Goal: Task Accomplishment & Management: Complete application form

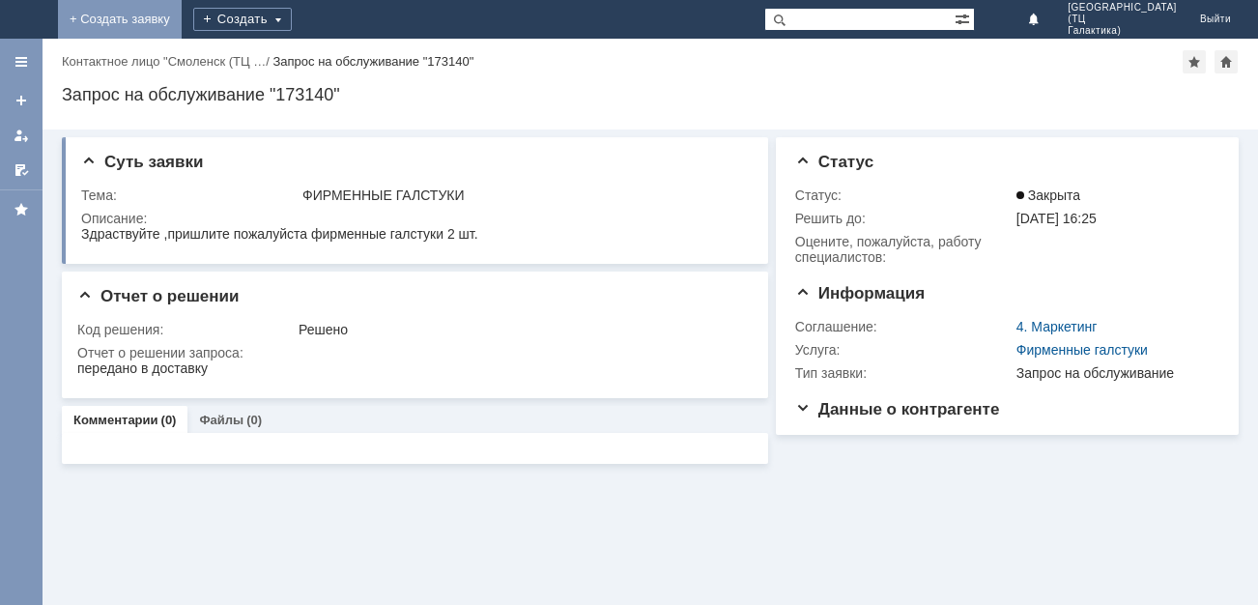
click at [182, 22] on link "+ Создать заявку" at bounding box center [120, 19] width 124 height 39
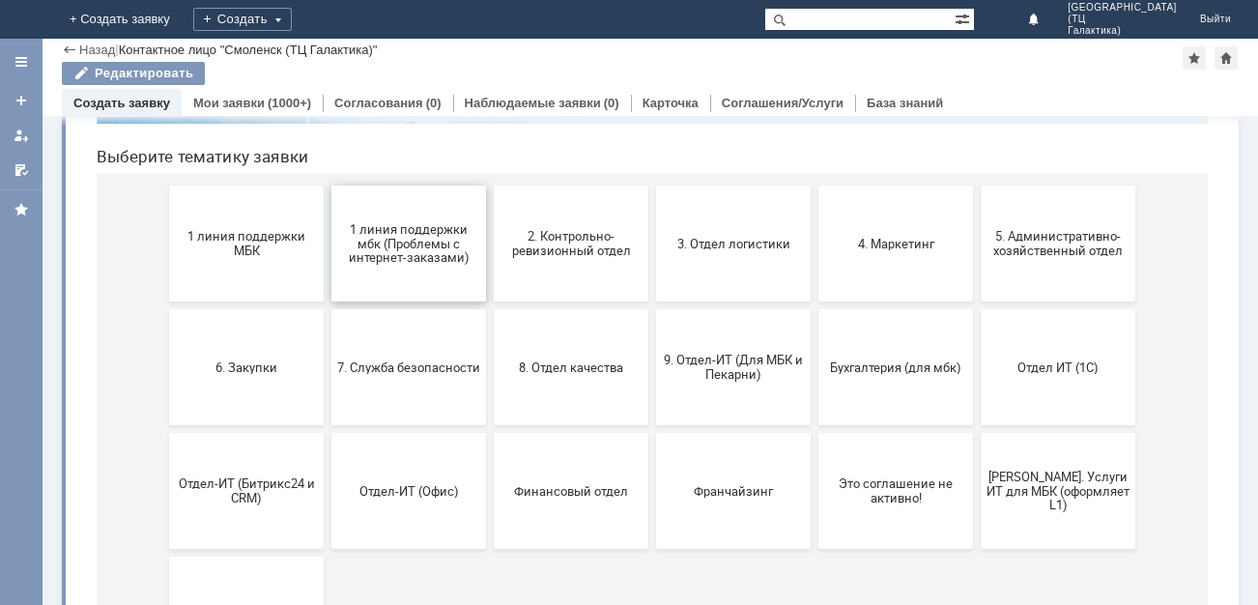
scroll to position [193, 0]
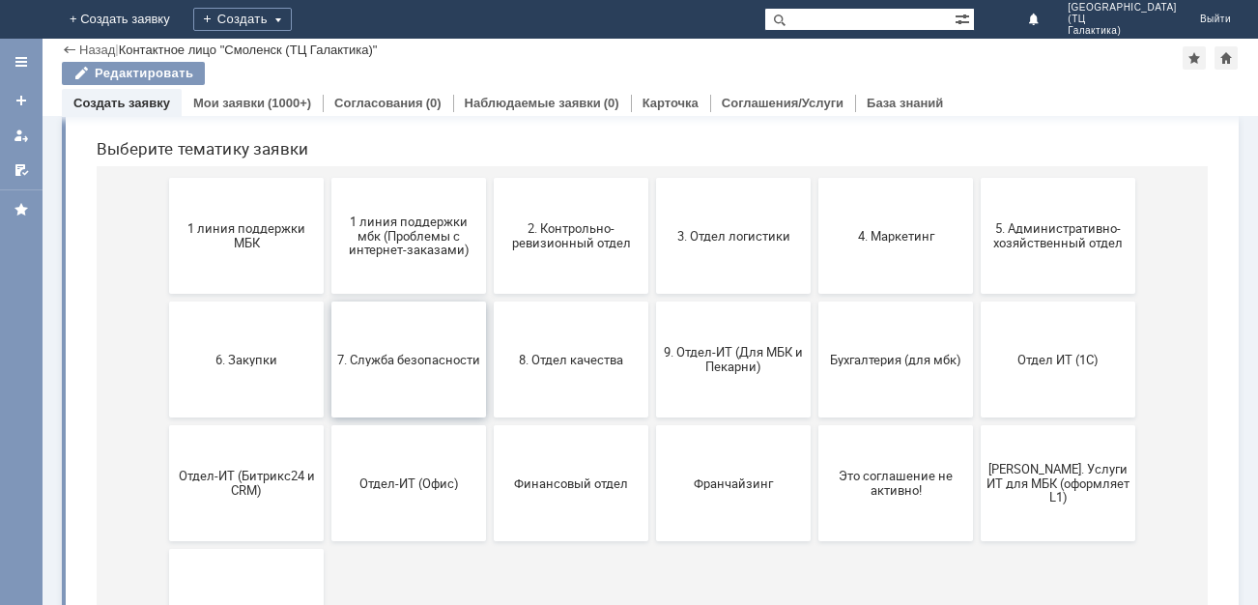
click at [441, 352] on span "7. Служба безопасности" at bounding box center [408, 359] width 143 height 14
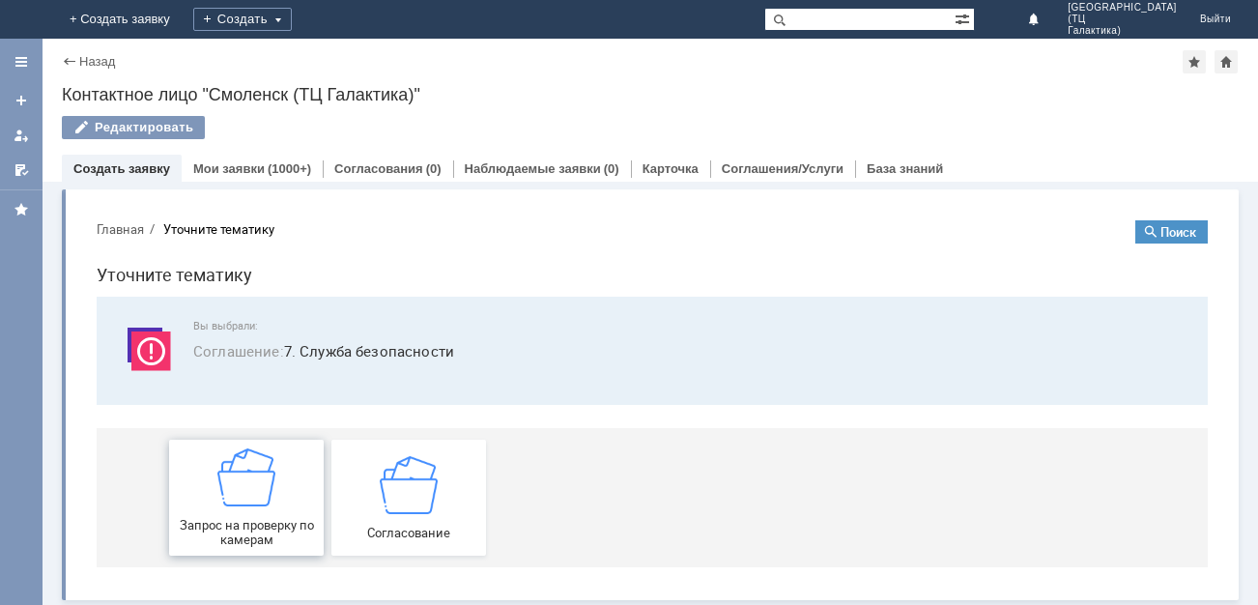
click at [310, 472] on div "Запрос на проверку по камерам" at bounding box center [246, 497] width 143 height 99
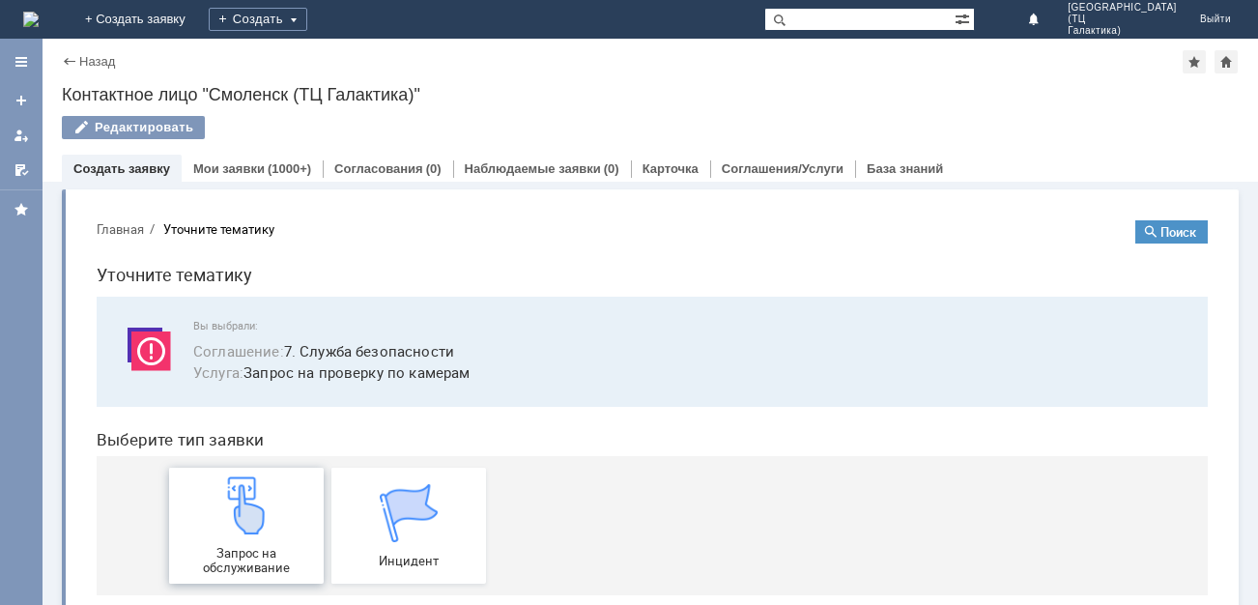
click at [270, 514] on div "Запрос на обслуживание" at bounding box center [246, 525] width 143 height 99
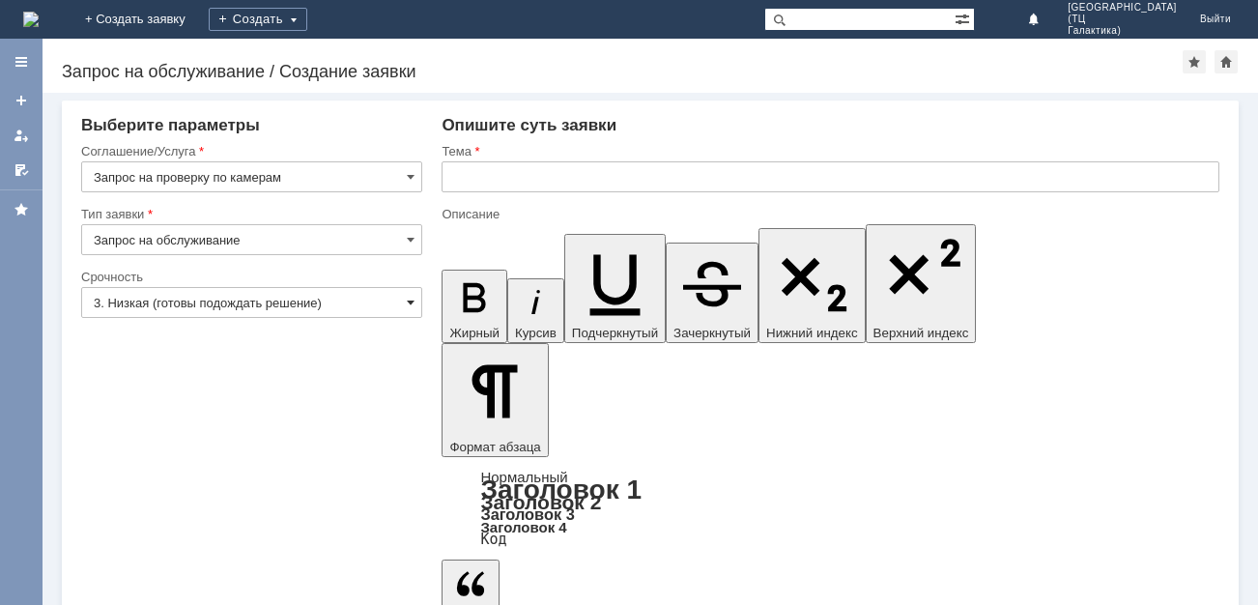
click at [414, 300] on span at bounding box center [411, 302] width 8 height 15
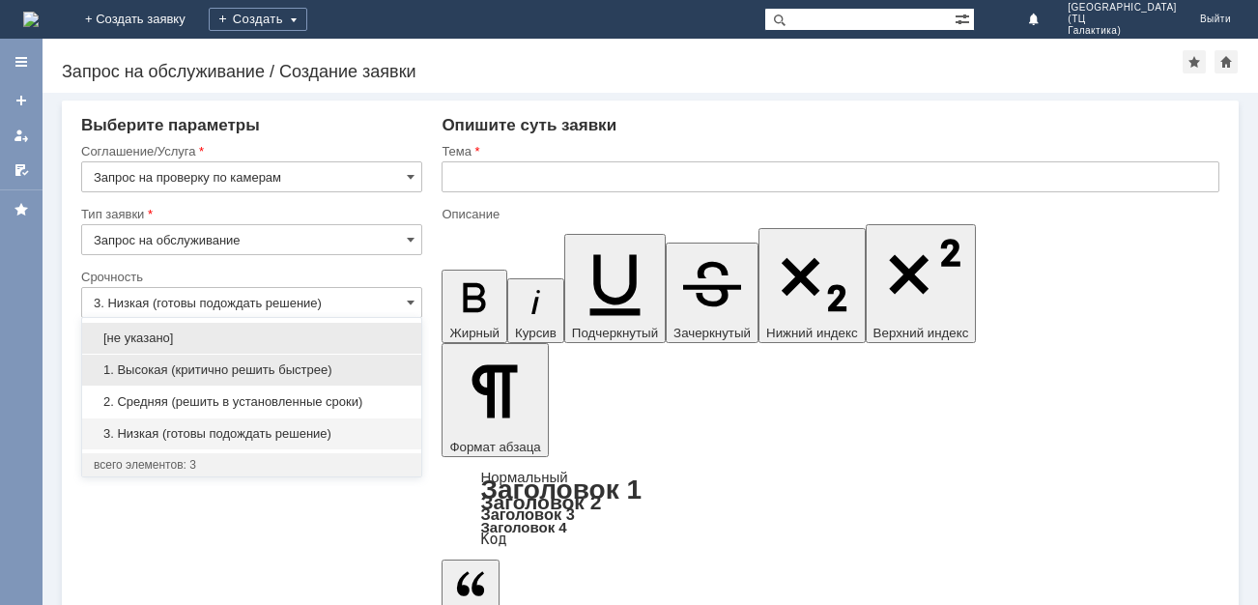
click at [247, 371] on span "1. Высокая (критично решить быстрее)" at bounding box center [252, 369] width 316 height 15
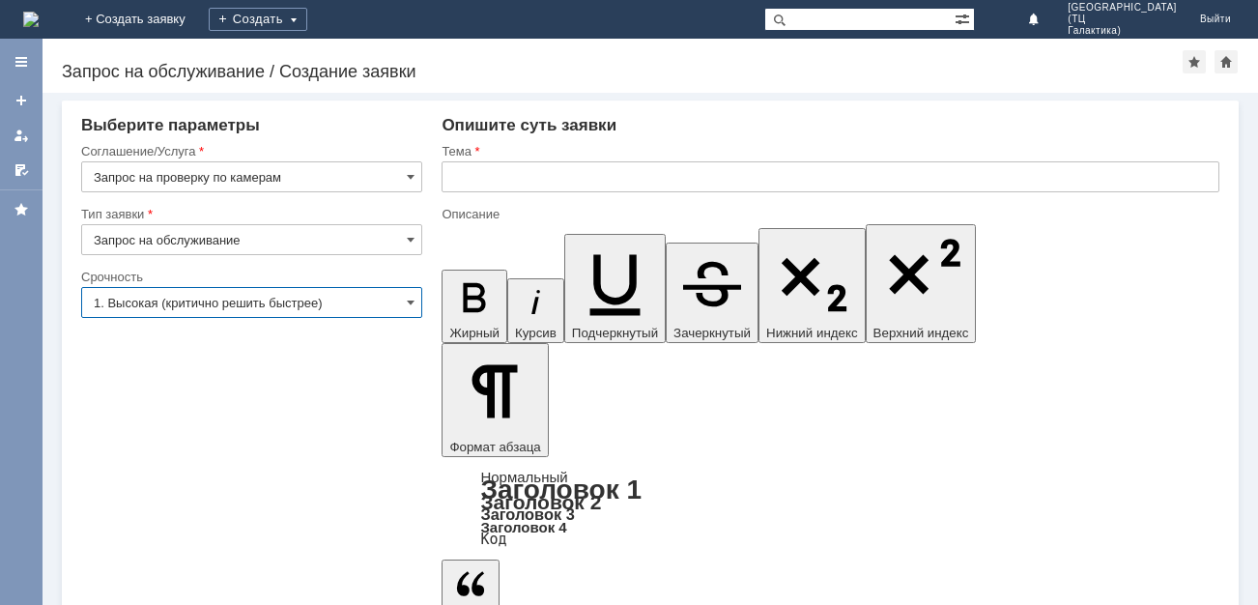
type input "1. Высокая (критично решить быстрее)"
click at [486, 179] on input "text" at bounding box center [830, 176] width 778 height 31
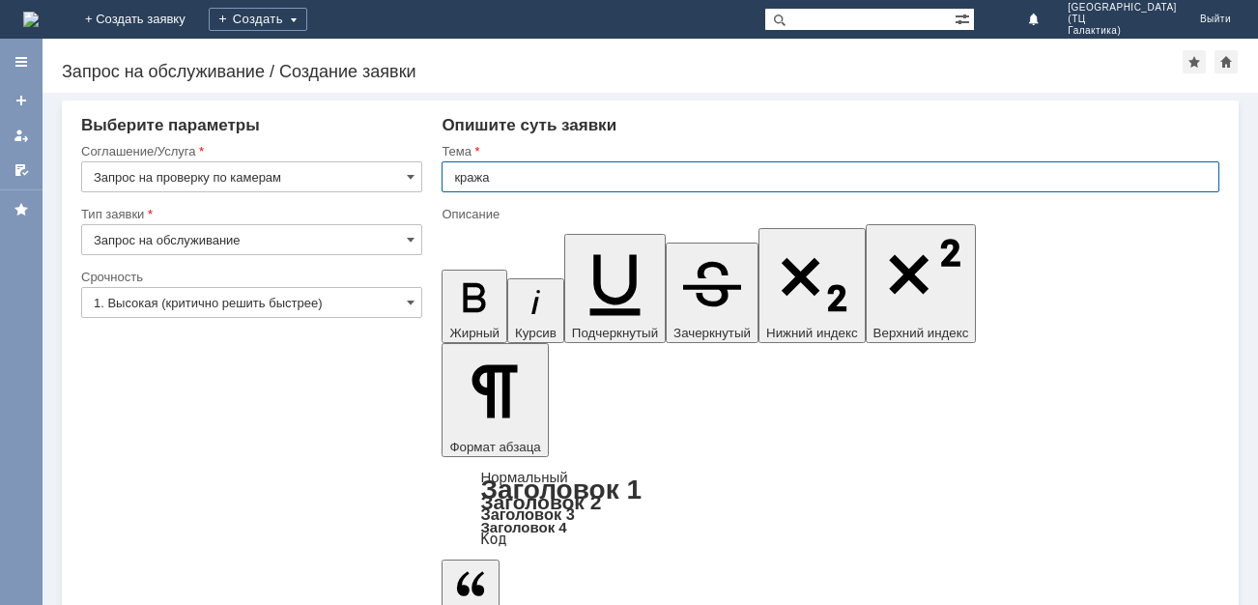
type input "кража"
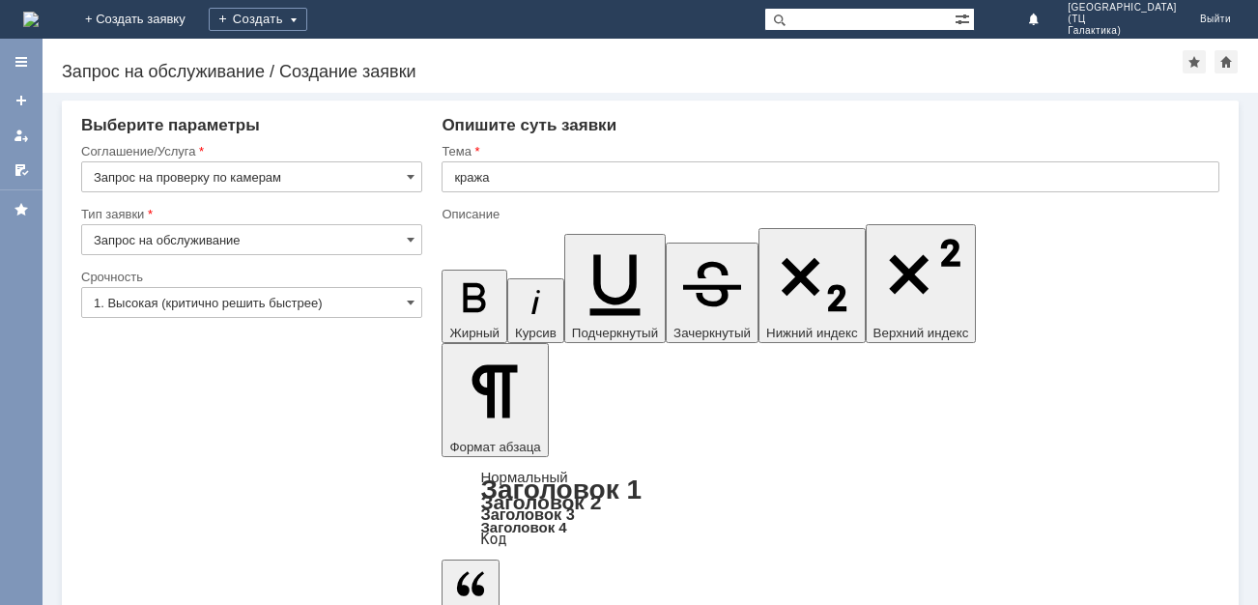
drag, startPoint x: 639, startPoint y: 5107, endPoint x: 622, endPoint y: 5099, distance: 19.0
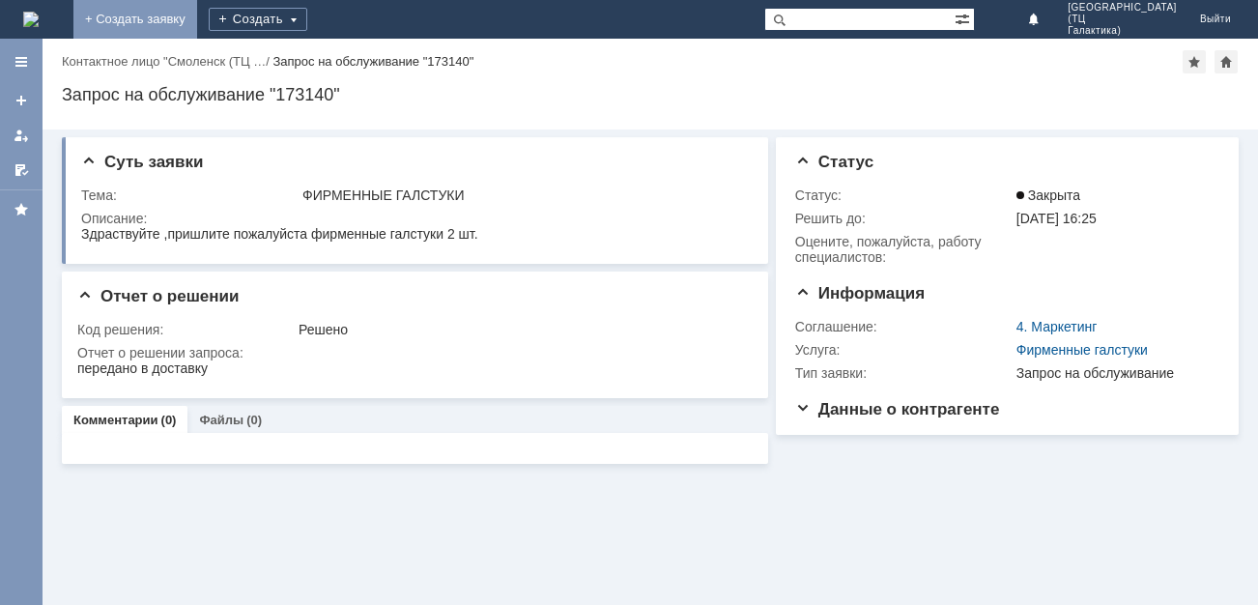
click at [197, 13] on link "+ Создать заявку" at bounding box center [135, 19] width 124 height 39
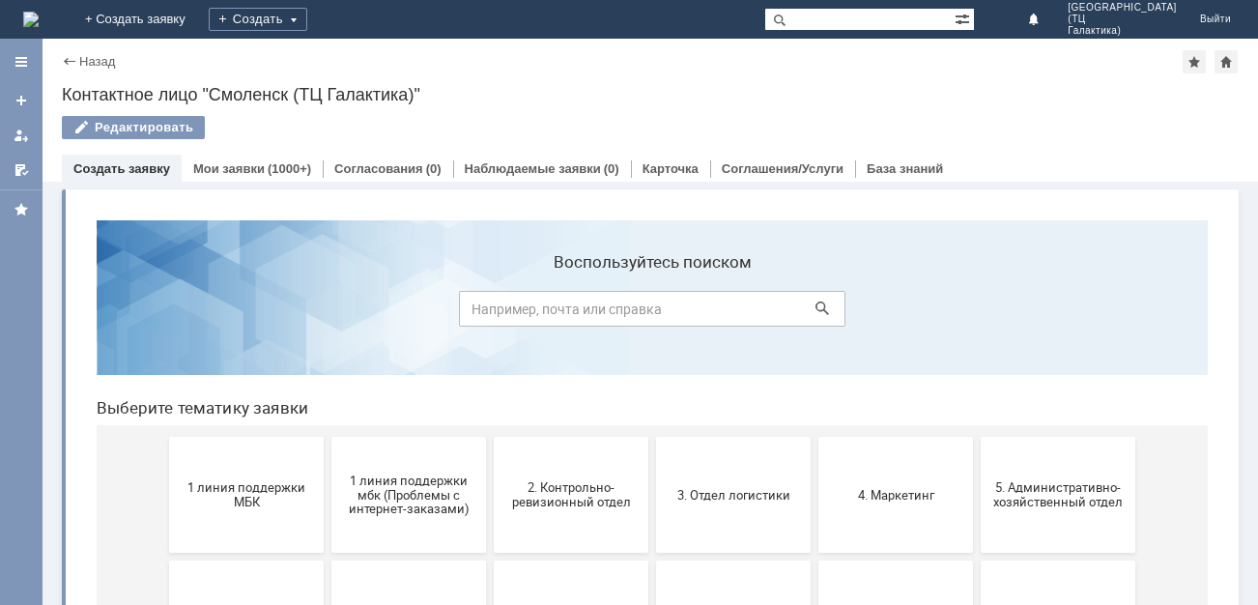
click at [269, 479] on button "1 линия поддержки МБК" at bounding box center [246, 495] width 155 height 116
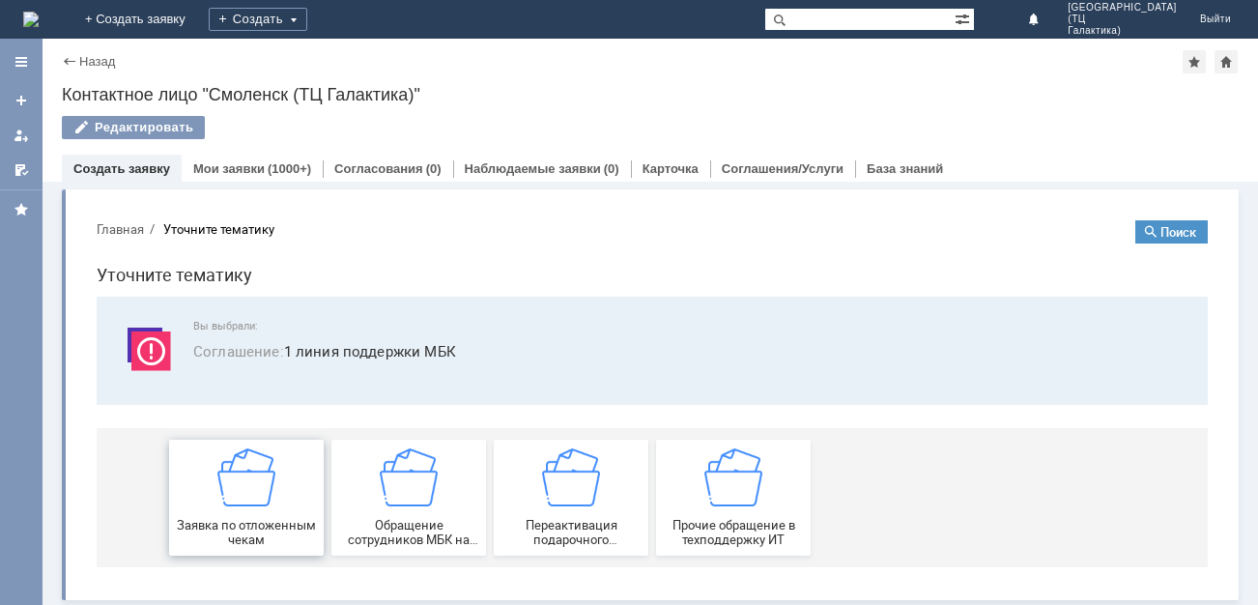
click at [269, 479] on div "Заявка по отложенным чекам" at bounding box center [246, 497] width 143 height 99
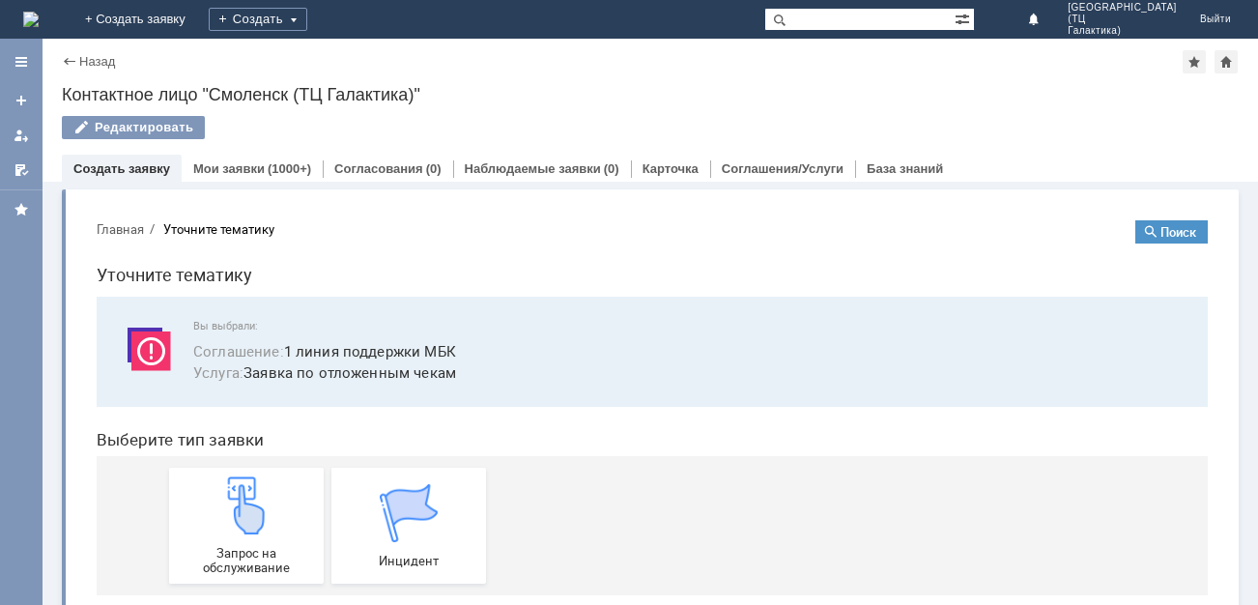
click at [269, 479] on div "Запрос на обслуживание" at bounding box center [246, 525] width 143 height 99
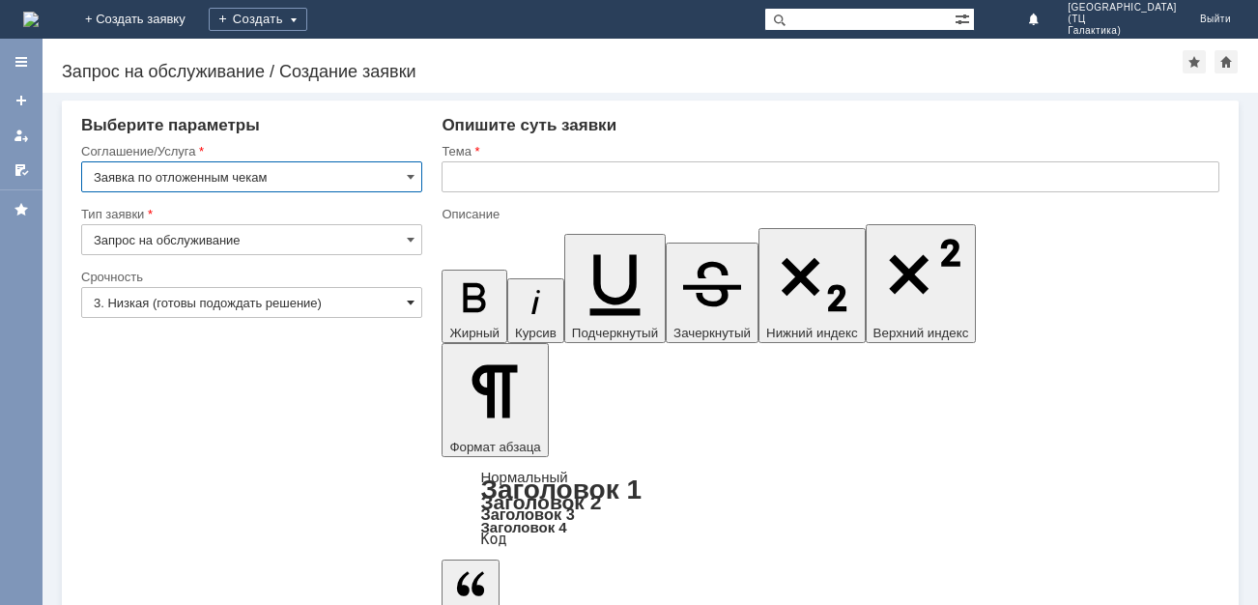
click at [413, 309] on span at bounding box center [411, 302] width 8 height 15
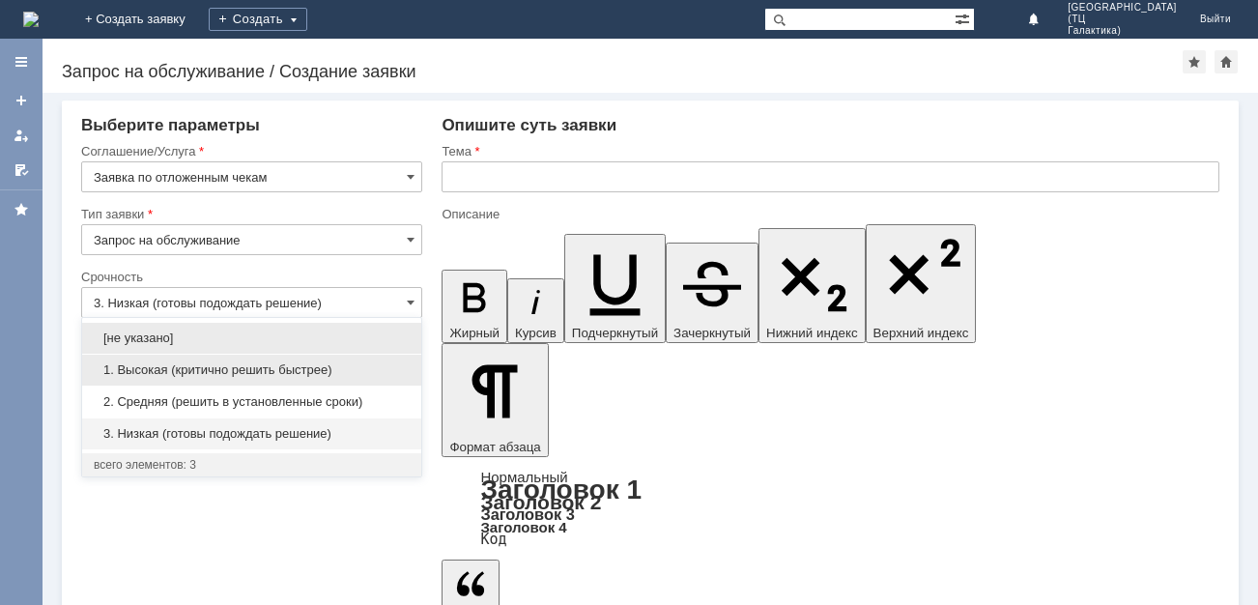
click at [219, 362] on span "1. Высокая (критично решить быстрее)" at bounding box center [252, 369] width 316 height 15
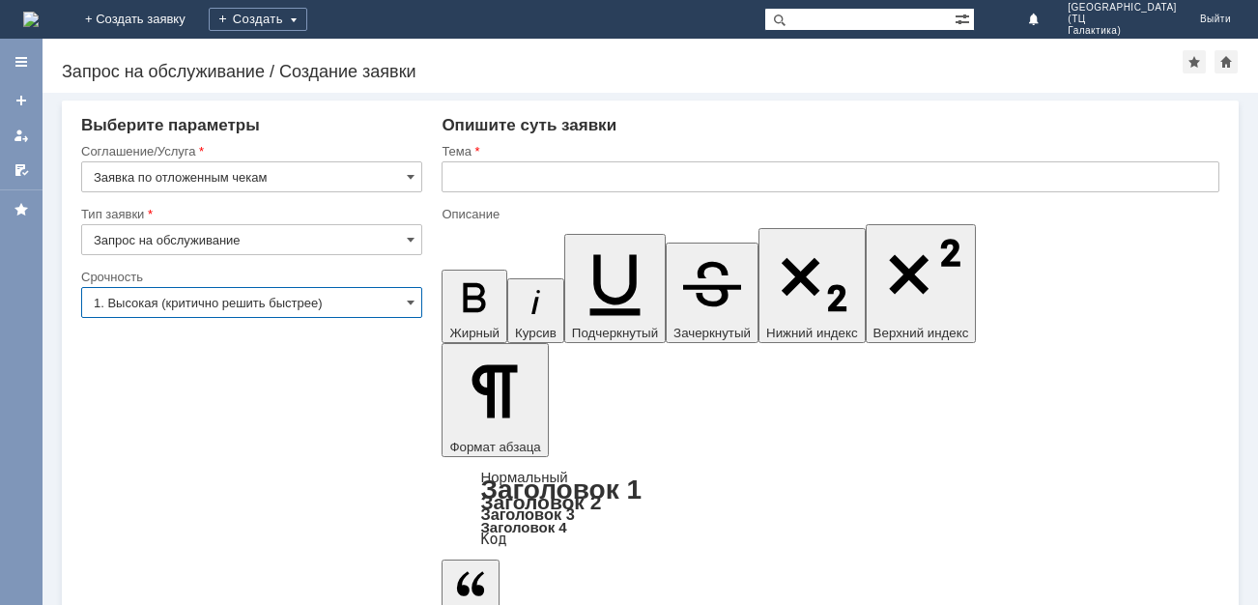
type input "1. Высокая (критично решить быстрее)"
click at [447, 170] on input "text" at bounding box center [830, 176] width 778 height 31
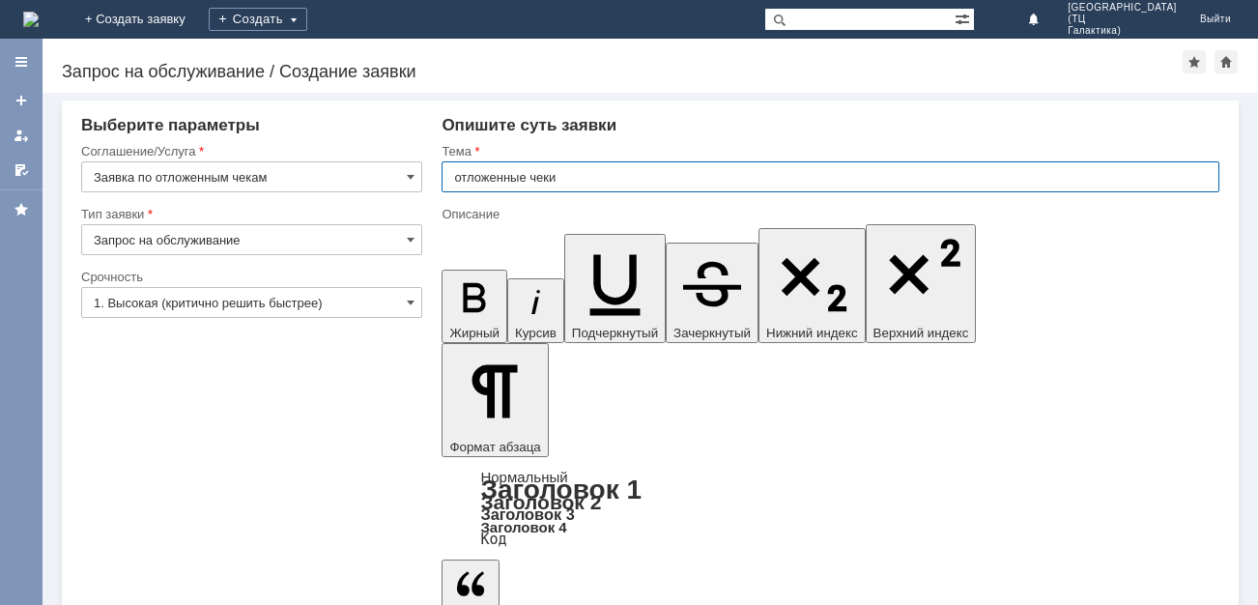
type input "отложенные чеки"
